Goal: Use online tool/utility: Utilize a website feature to perform a specific function

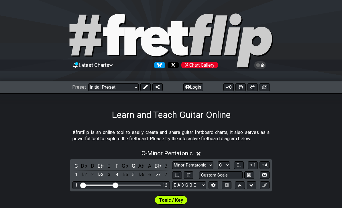
select select "Major / [PERSON_NAME]"
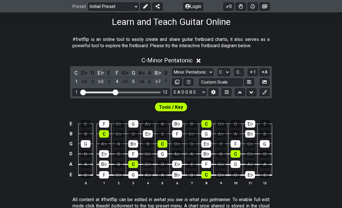
scroll to position [93, 0]
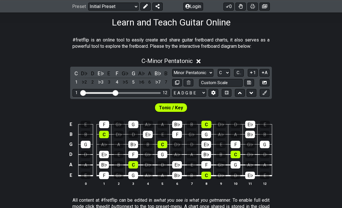
click at [199, 60] on icon at bounding box center [199, 61] width 4 height 4
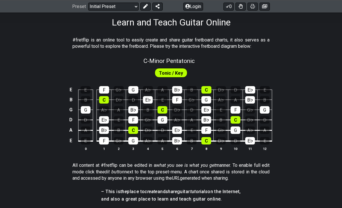
click at [184, 72] on div "Tonic / Key" at bounding box center [171, 72] width 33 height 9
click at [171, 73] on span "Tonic / Key" at bounding box center [171, 73] width 24 height 8
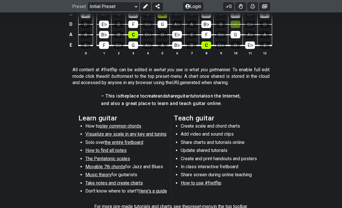
scroll to position [189, 0]
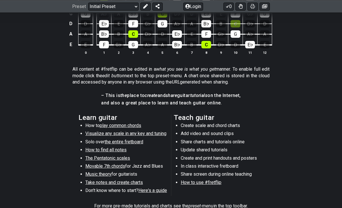
click at [154, 133] on span "Visualize any scale in any key and tuning" at bounding box center [125, 133] width 81 height 5
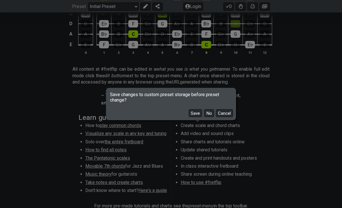
click at [234, 119] on div "Save No Cancel" at bounding box center [171, 111] width 128 height 17
click at [233, 119] on div "Save No Cancel" at bounding box center [171, 111] width 128 height 17
click at [227, 117] on button "Cancel" at bounding box center [224, 113] width 17 height 8
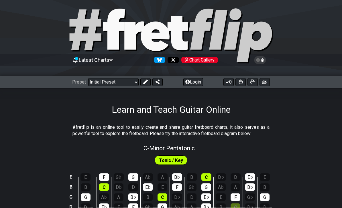
scroll to position [0, 0]
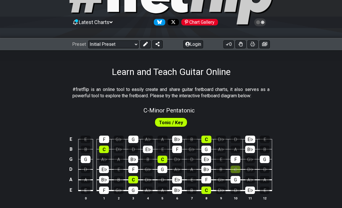
click at [184, 110] on span "C - Minor Pentatonic" at bounding box center [169, 110] width 51 height 7
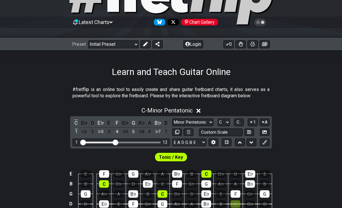
click at [207, 123] on select "Minor Pentatonic Click to edit Minor Pentatonic Major Pentatonic Minor Blues Ma…" at bounding box center [192, 123] width 41 height 8
click at [228, 122] on select "A♭ A A♯ B♭ B C C♯ D♭ D D♯ E♭ E F F♯ G♭ G G♯" at bounding box center [224, 123] width 12 height 8
select select "A"
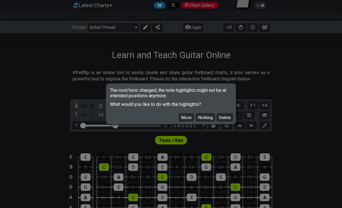
scroll to position [78, 0]
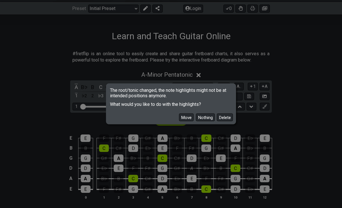
click at [186, 121] on button "Move" at bounding box center [186, 118] width 15 height 8
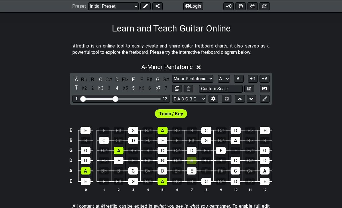
scroll to position [87, 0]
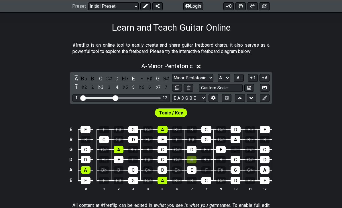
click at [233, 90] on input "Custom Scale" at bounding box center [221, 89] width 44 height 8
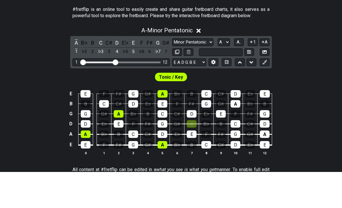
click at [226, 74] on select "A♭ A A♯ B♭ B C C♯ D♭ D D♯ E♭ E F F♯ G♭ G G♯" at bounding box center [224, 78] width 12 height 8
type input "Custom Scale"
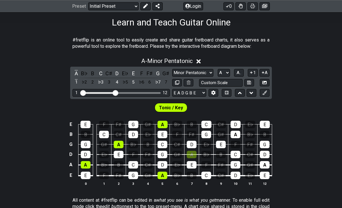
scroll to position [92, 0]
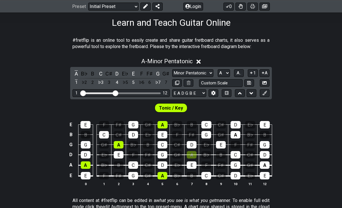
click at [240, 72] on span "A.." at bounding box center [239, 72] width 5 height 5
click at [178, 107] on span "Tonic / Key" at bounding box center [171, 108] width 24 height 8
click at [175, 108] on span "Tonic / Key" at bounding box center [171, 108] width 24 height 8
click at [176, 106] on span "Tonic / Key" at bounding box center [171, 108] width 24 height 8
